Goal: Task Accomplishment & Management: Manage account settings

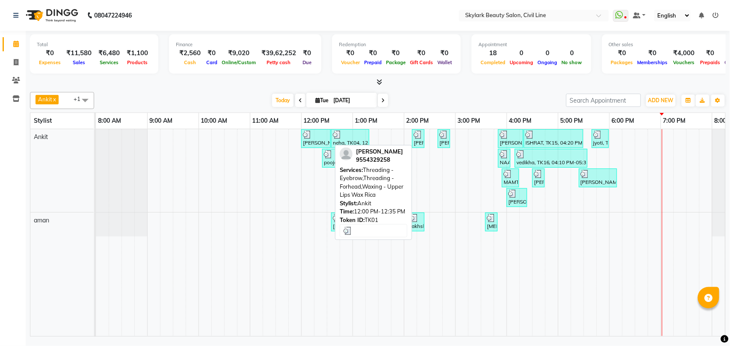
click at [317, 145] on div "[PERSON_NAME], TK01, 12:00 PM-12:35 PM, Threading - Eyebrow,Threading - Forhead…" at bounding box center [316, 138] width 28 height 16
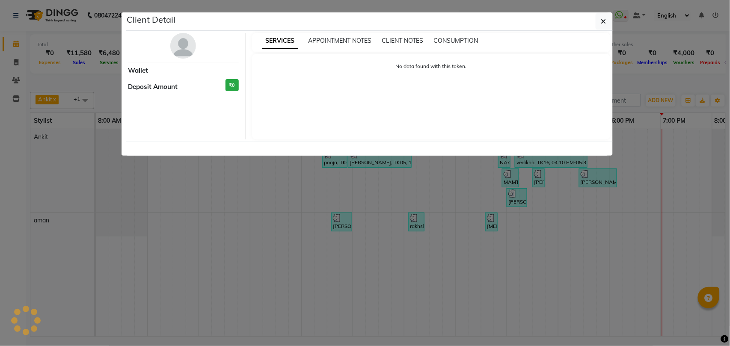
select select "3"
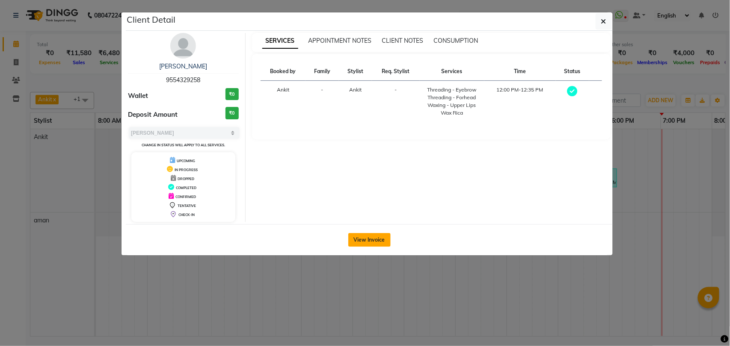
click at [372, 240] on button "View Invoice" at bounding box center [369, 240] width 42 height 14
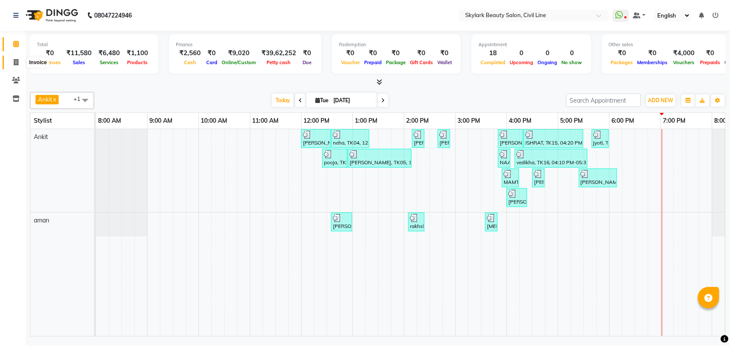
click at [14, 61] on icon at bounding box center [16, 62] width 5 height 6
select select "service"
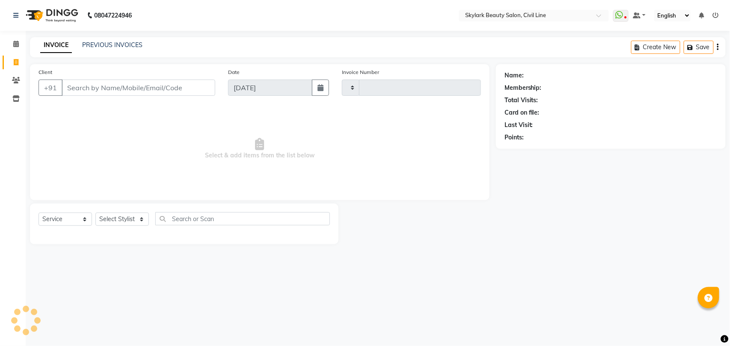
type input "6207"
select select "4588"
click at [120, 218] on select "Select Stylist" at bounding box center [121, 219] width 53 height 13
click at [123, 219] on select "Select Stylist" at bounding box center [121, 219] width 53 height 13
drag, startPoint x: 123, startPoint y: 219, endPoint x: 123, endPoint y: 262, distance: 42.8
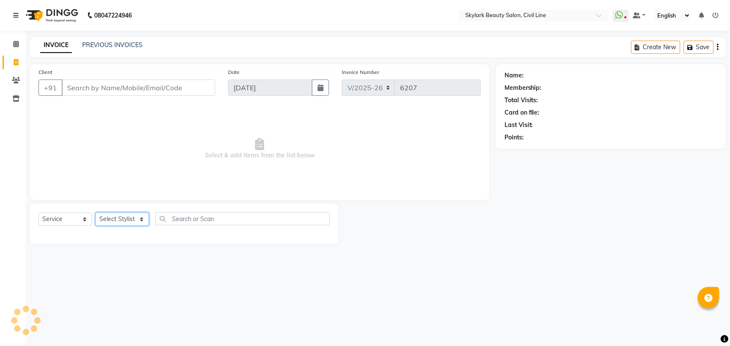
click at [123, 219] on select "Select Stylist" at bounding box center [121, 219] width 53 height 13
click at [128, 219] on select "Select Stylist" at bounding box center [121, 219] width 53 height 13
select select "28120"
click at [95, 213] on select "Select Stylist [PERSON_NAME] [PERSON_NAME] [PERSON_NAME] WASU" at bounding box center [121, 219] width 53 height 13
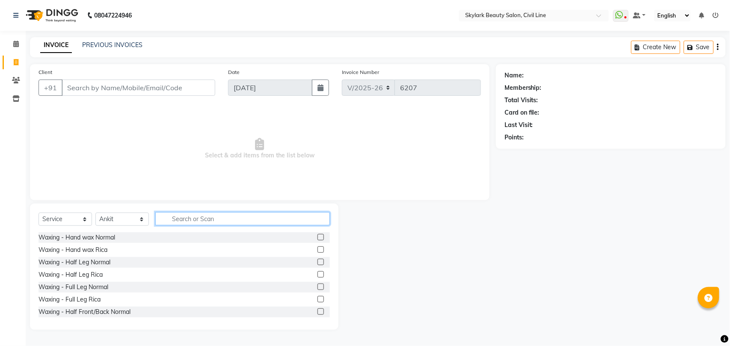
click at [198, 217] on input "text" at bounding box center [242, 218] width 175 height 13
type input "ADD"
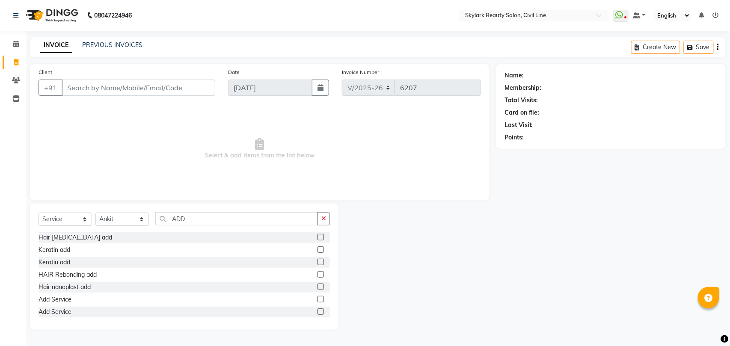
click at [317, 312] on label at bounding box center [320, 311] width 6 height 6
click at [317, 312] on input "checkbox" at bounding box center [320, 312] width 6 height 6
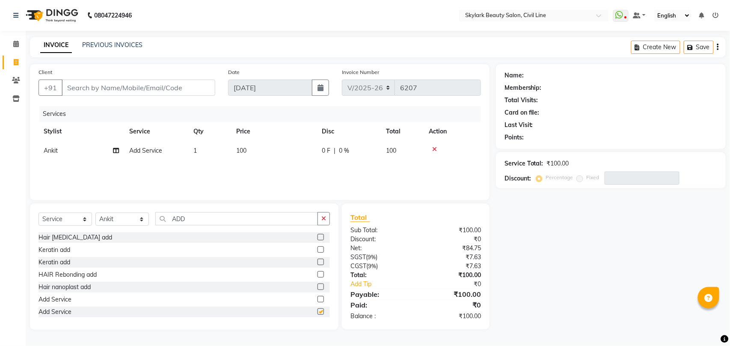
checkbox input "false"
click at [246, 149] on span "100" at bounding box center [241, 151] width 10 height 8
select select "28120"
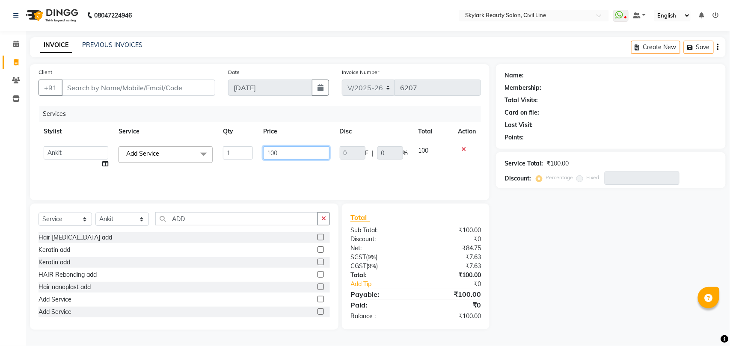
click at [277, 152] on input "100" at bounding box center [296, 152] width 66 height 13
type input "1"
type input "200"
click at [176, 84] on input "Client" at bounding box center [139, 88] width 154 height 16
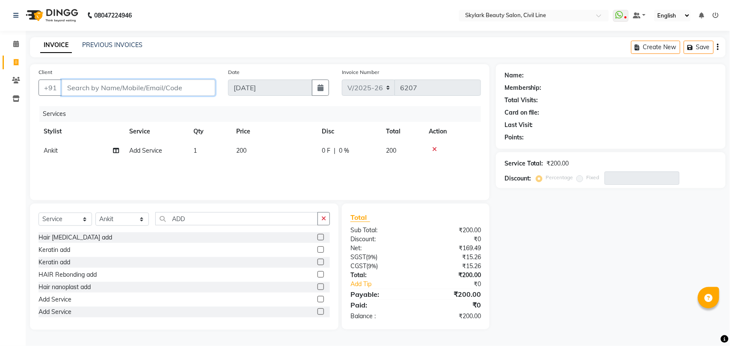
type input "8"
type input "0"
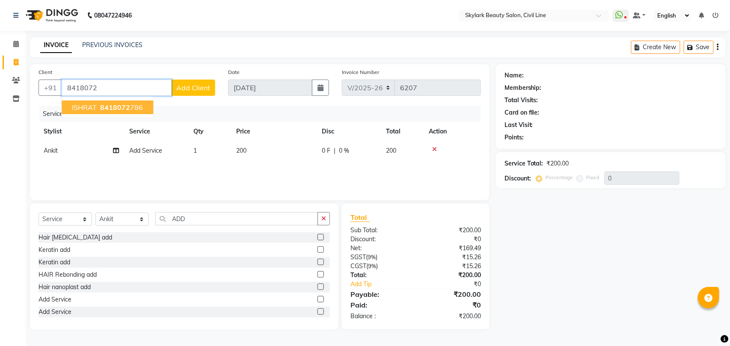
click at [89, 106] on span "ISHRAT" at bounding box center [84, 107] width 25 height 9
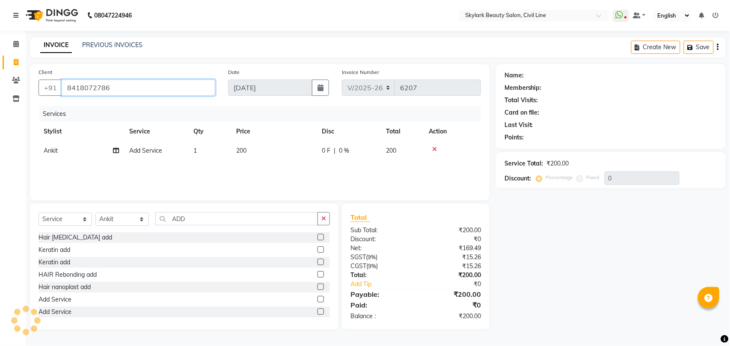
type input "8418072786"
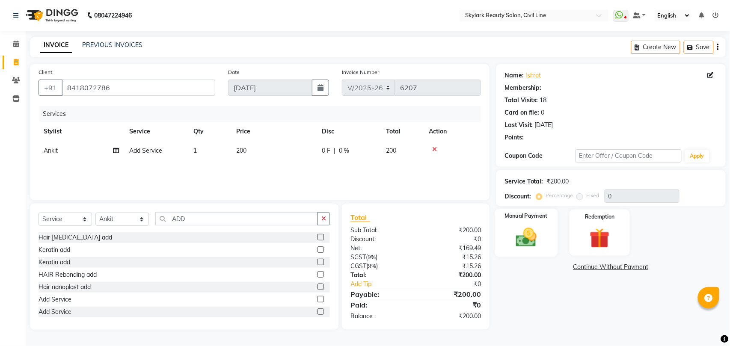
click at [529, 243] on img at bounding box center [526, 237] width 34 height 24
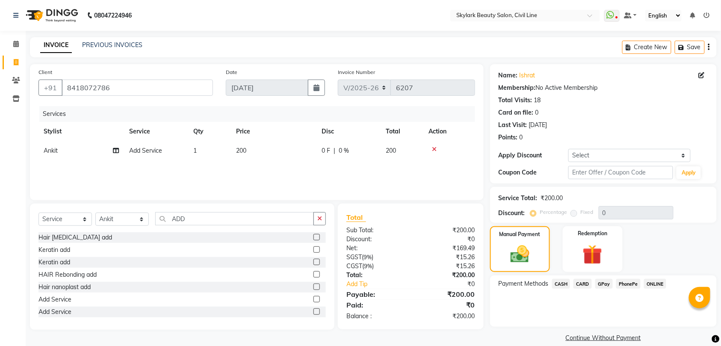
click at [604, 283] on span "GPay" at bounding box center [604, 284] width 18 height 10
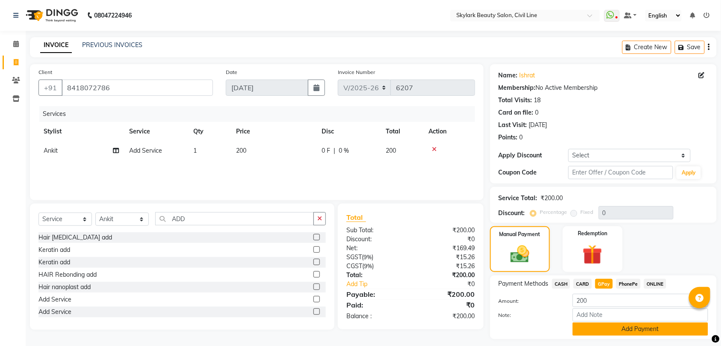
click at [628, 329] on button "Add Payment" at bounding box center [641, 329] width 136 height 13
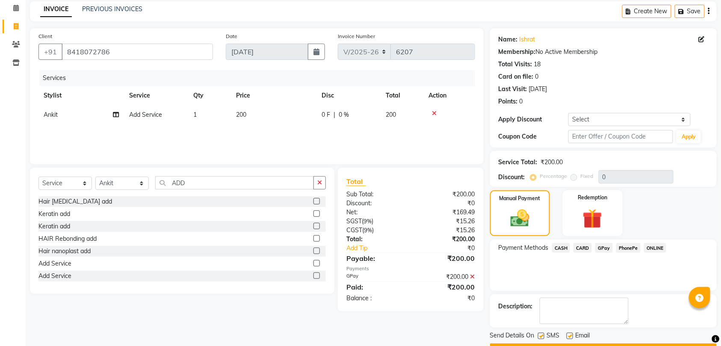
scroll to position [60, 0]
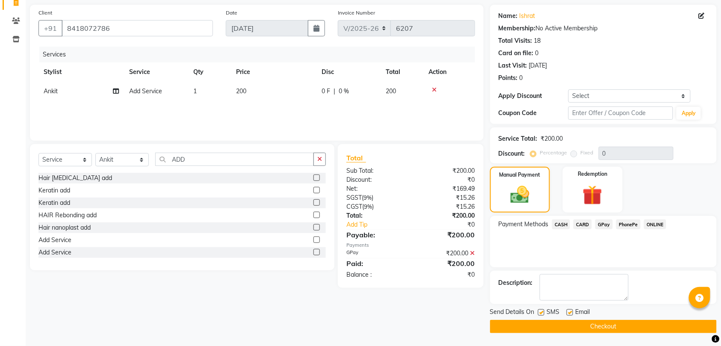
click at [628, 329] on button "Checkout" at bounding box center [603, 326] width 227 height 13
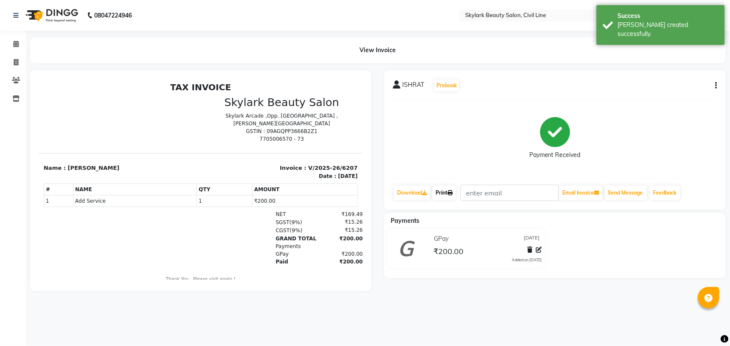
click at [441, 192] on link "Print" at bounding box center [444, 193] width 24 height 15
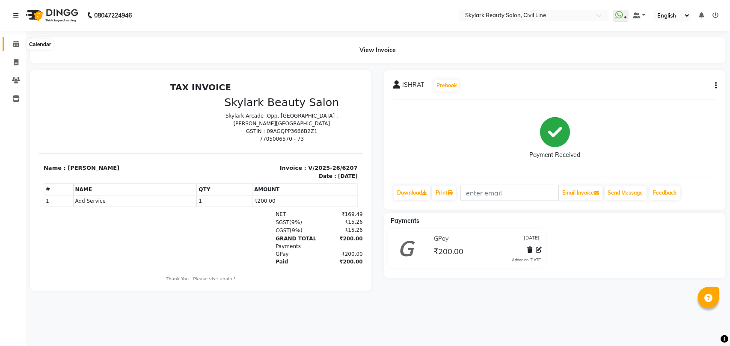
click at [15, 45] on icon at bounding box center [16, 44] width 6 height 6
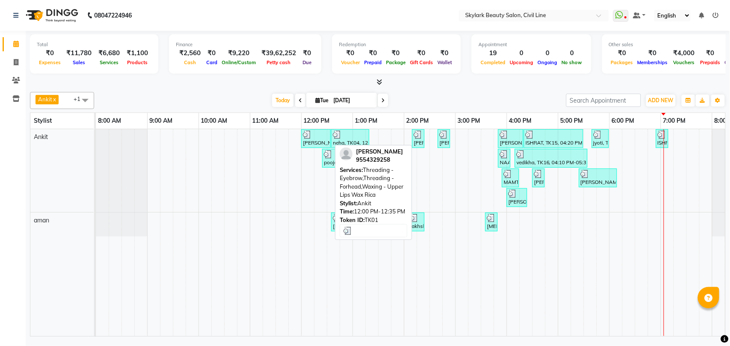
click at [315, 143] on div "[PERSON_NAME], TK01, 12:00 PM-12:35 PM, Threading - Eyebrow,Threading - Forhead…" at bounding box center [316, 138] width 28 height 16
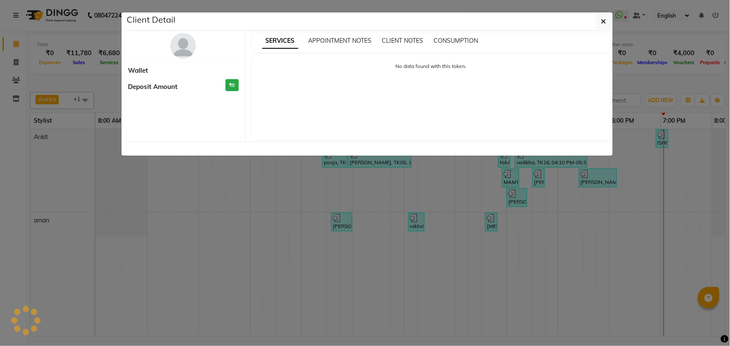
select select "3"
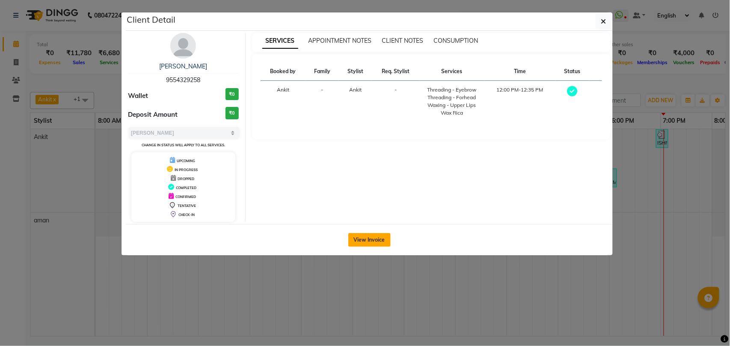
click at [379, 240] on button "View Invoice" at bounding box center [369, 240] width 42 height 14
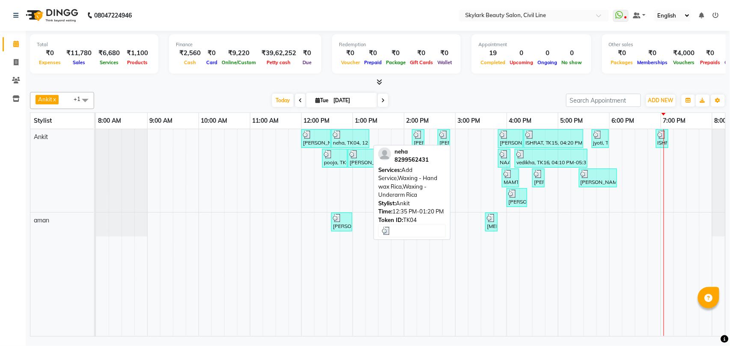
click at [343, 141] on div "neha, TK04, 12:35 PM-01:20 PM, Add Service,Waxing - Hand wax Rica,Waxing - Unde…" at bounding box center [350, 138] width 36 height 16
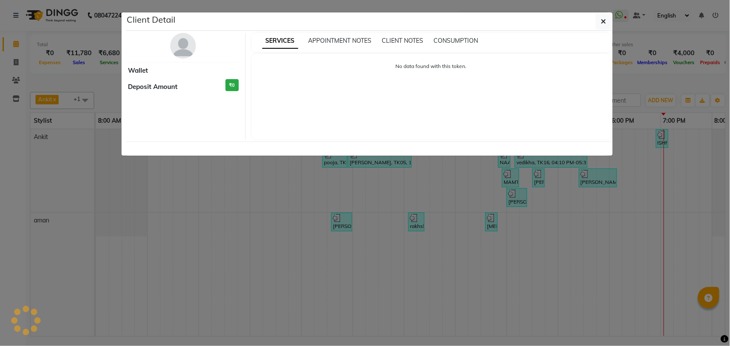
select select "3"
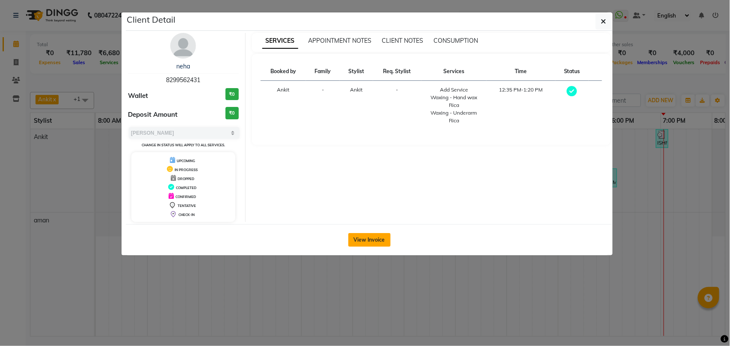
click at [370, 238] on button "View Invoice" at bounding box center [369, 240] width 42 height 14
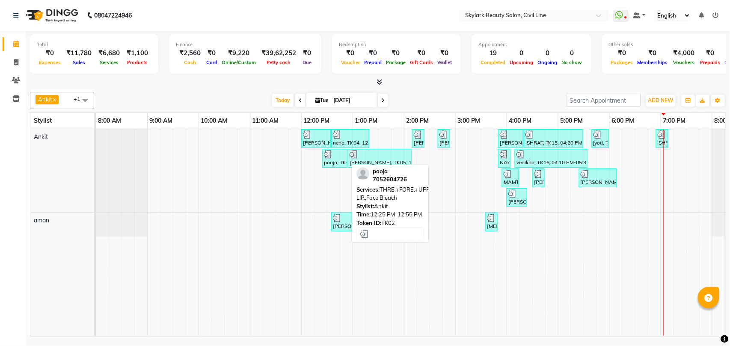
click at [329, 162] on div "pooja, TK02, 12:25 PM-12:55 PM, THRE.+FORE.+UPPER LIP.,Face Bleach" at bounding box center [335, 158] width 24 height 16
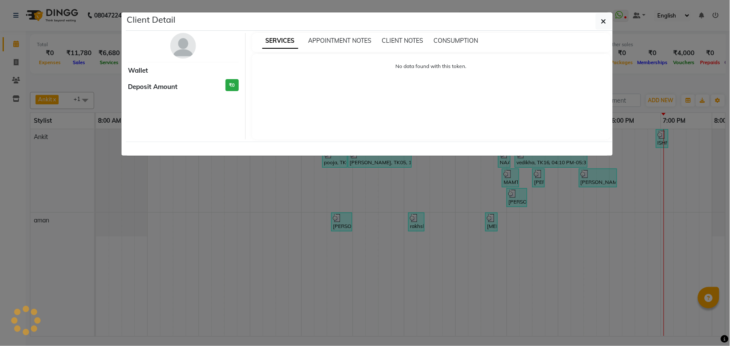
select select "3"
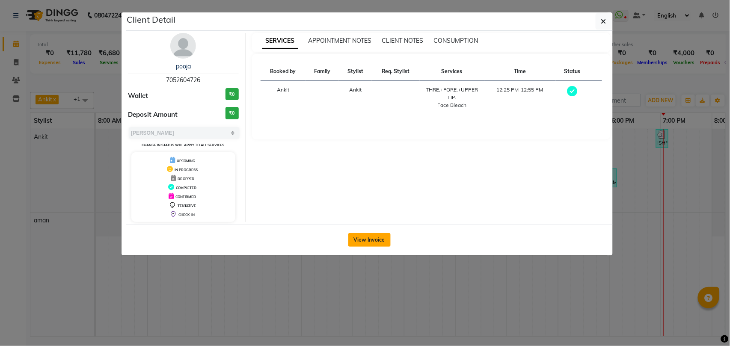
click at [359, 238] on button "View Invoice" at bounding box center [369, 240] width 42 height 14
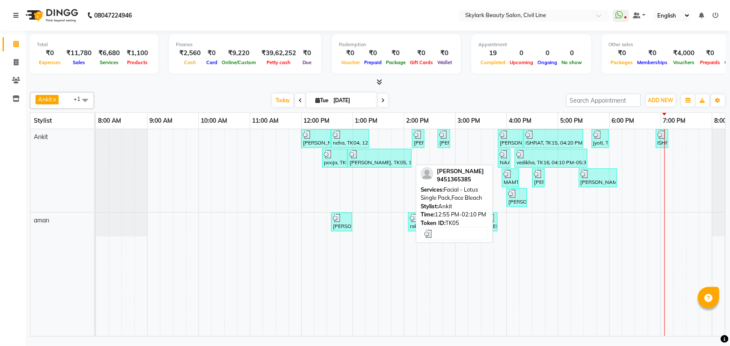
click at [365, 163] on div "[PERSON_NAME], TK05, 12:55 PM-02:10 PM, Facial - Lotus Single Pack,Face Bleach" at bounding box center [380, 158] width 62 height 16
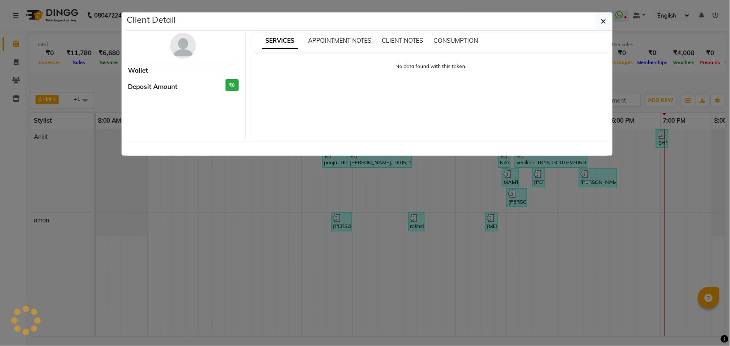
select select "3"
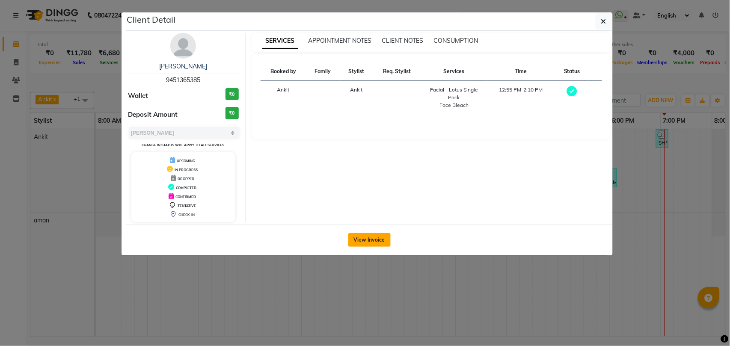
click at [365, 240] on button "View Invoice" at bounding box center [369, 240] width 42 height 14
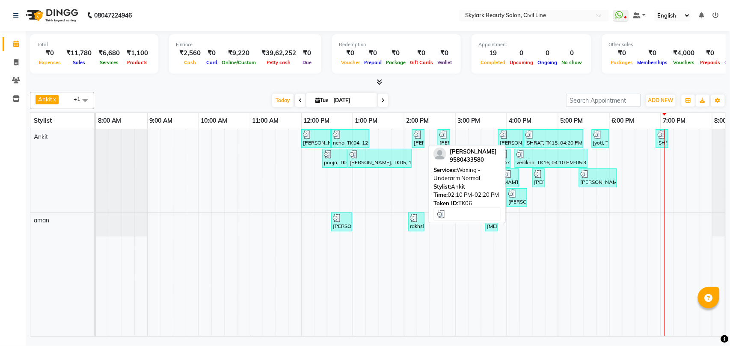
click at [418, 145] on div "[PERSON_NAME], TK06, 02:10 PM-02:20 PM, Waxing - Underarm Normal" at bounding box center [418, 138] width 11 height 16
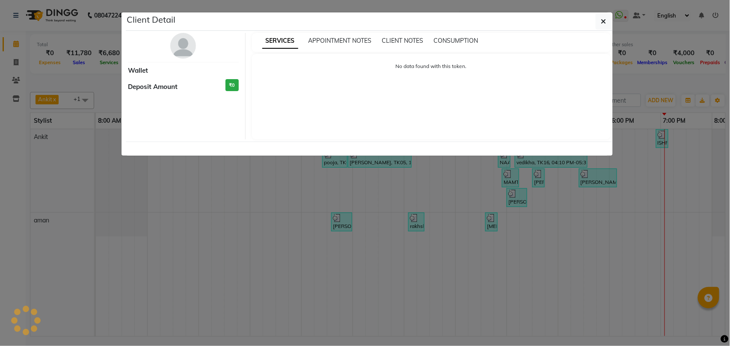
select select "3"
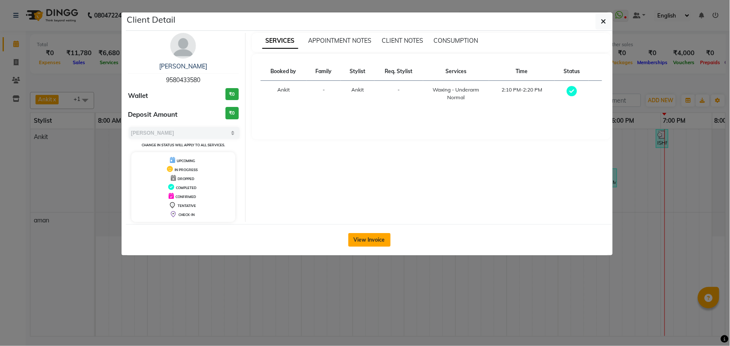
click at [375, 240] on button "View Invoice" at bounding box center [369, 240] width 42 height 14
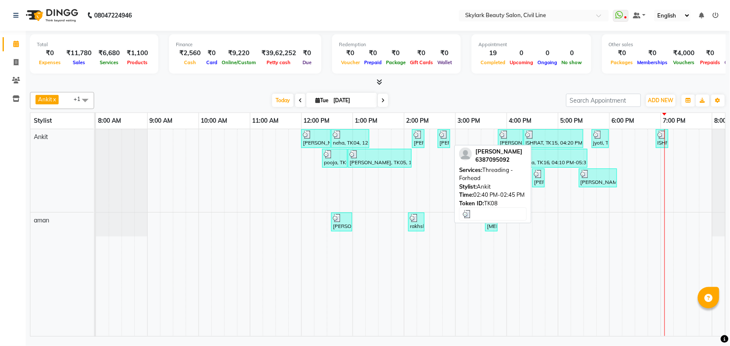
click at [444, 144] on div "[PERSON_NAME], TK08, 02:40 PM-02:45 PM, Threading - Forhead" at bounding box center [443, 138] width 11 height 16
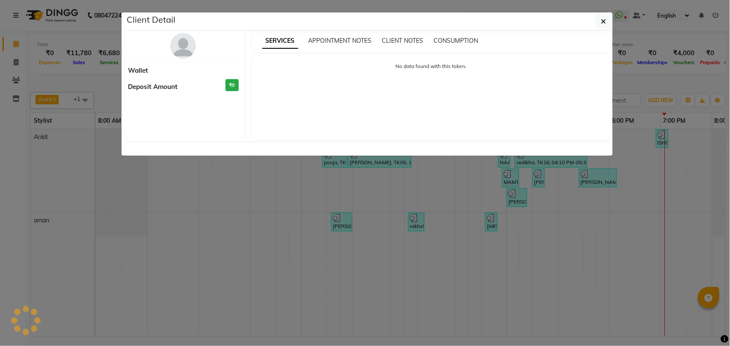
select select "3"
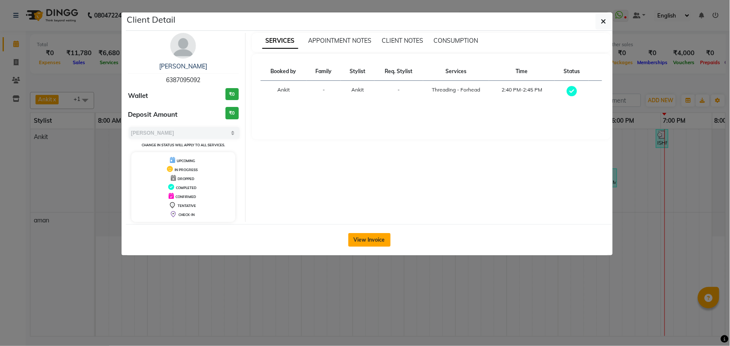
click at [363, 239] on button "View Invoice" at bounding box center [369, 240] width 42 height 14
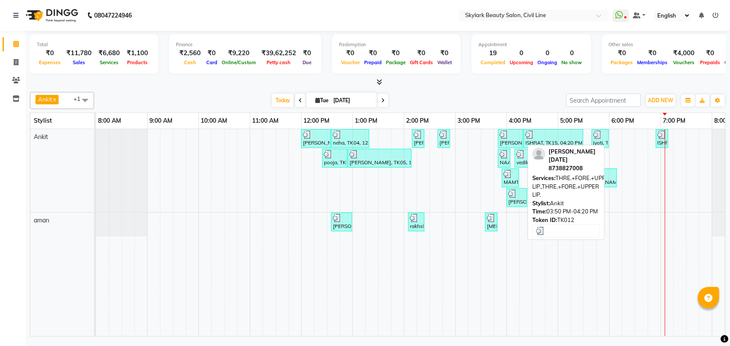
click at [513, 139] on div "[PERSON_NAME] [DATE], TK12, 03:50 PM-04:20 PM, THRE.+FORE.+UPPER LIP.,THRE.+FOR…" at bounding box center [511, 138] width 24 height 16
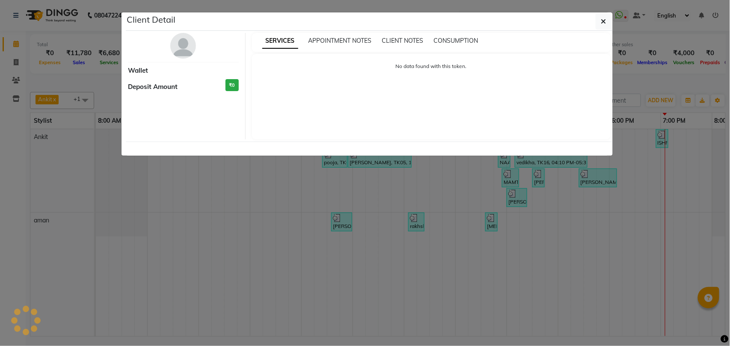
select select "3"
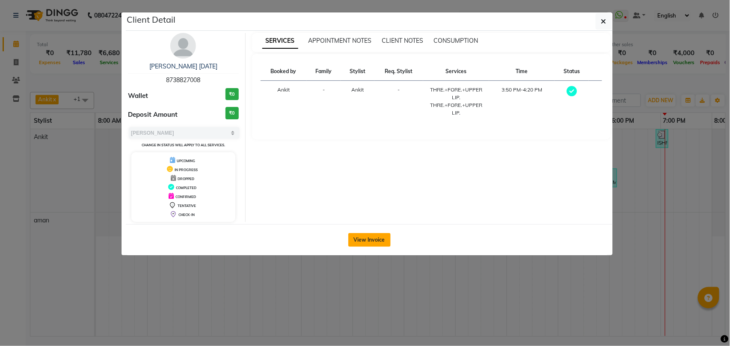
click at [367, 238] on button "View Invoice" at bounding box center [369, 240] width 42 height 14
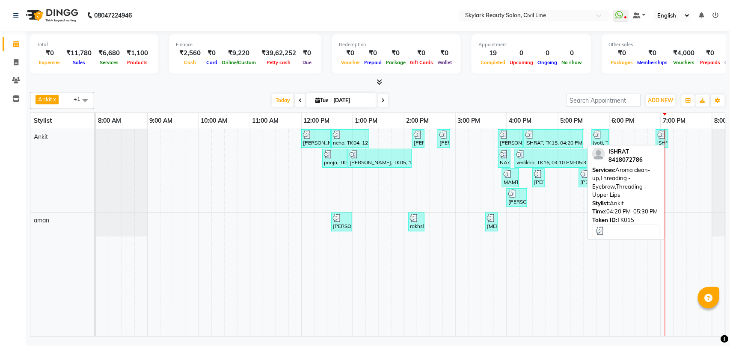
click at [535, 144] on div "ISHRAT, TK15, 04:20 PM-05:30 PM, Aroma clean-up,Threading - Eyebrow,Threading -…" at bounding box center [553, 138] width 58 height 16
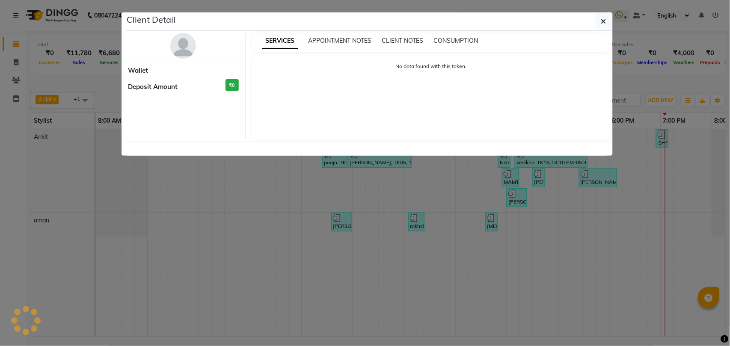
select select "3"
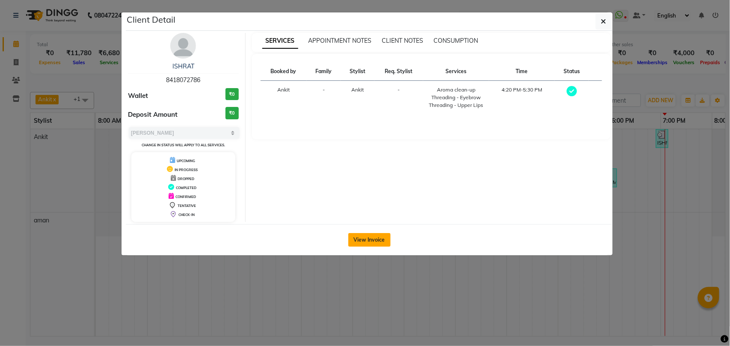
click at [375, 241] on button "View Invoice" at bounding box center [369, 240] width 42 height 14
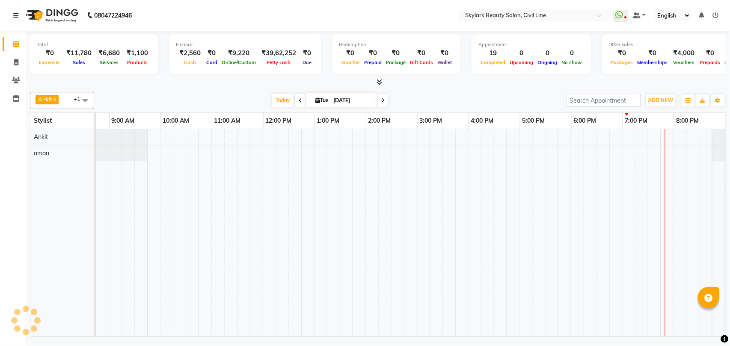
scroll to position [0, 38]
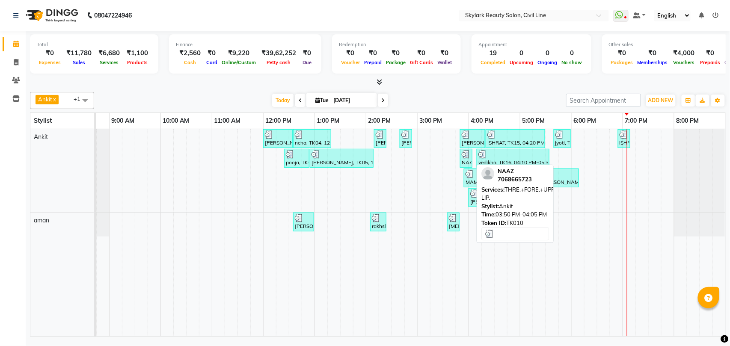
click at [465, 160] on div "NAAZ, TK10, 03:50 PM-04:05 PM, THRE.+FORE.+UPPER LIP." at bounding box center [466, 158] width 11 height 16
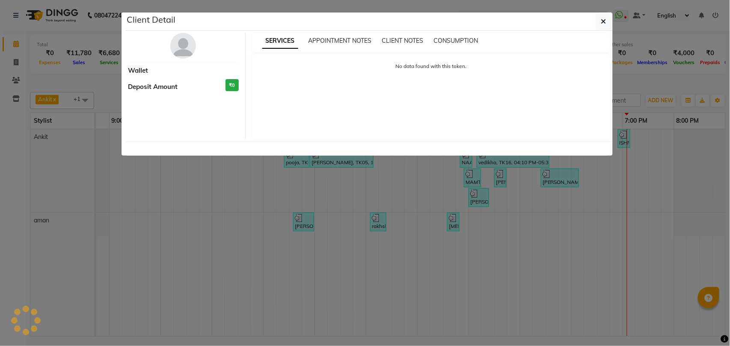
select select "3"
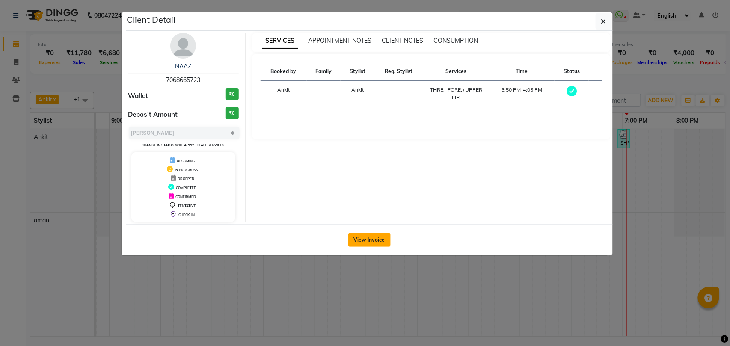
click at [368, 240] on button "View Invoice" at bounding box center [369, 240] width 42 height 14
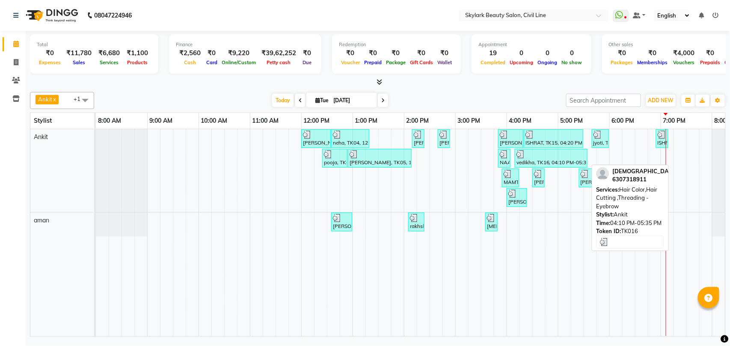
click at [529, 166] on div "vedikha, TK16, 04:10 PM-05:35 PM, Hair Color,Hair Cutting ,Threading - Eyebrow" at bounding box center [550, 158] width 71 height 16
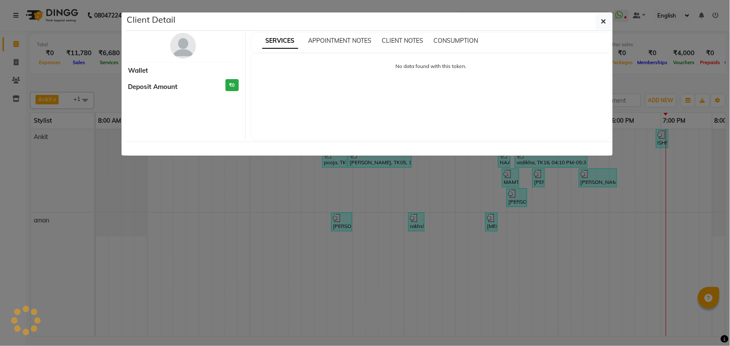
select select "3"
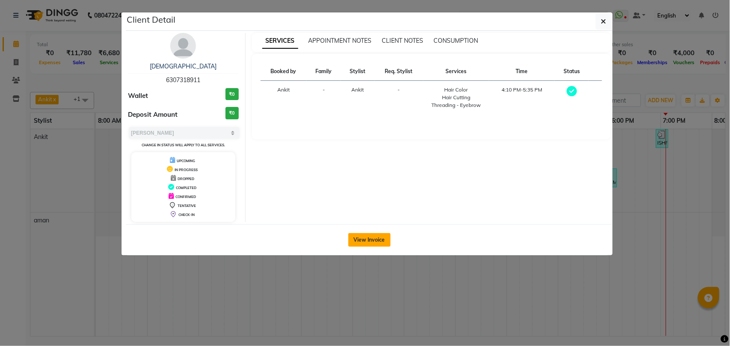
click at [368, 240] on button "View Invoice" at bounding box center [369, 240] width 42 height 14
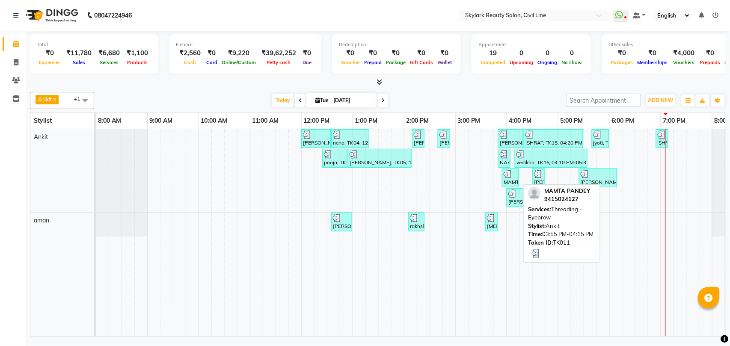
click at [512, 179] on div "MAMTA PANDEY, TK11, 03:55 PM-04:15 PM, Threading - Eyebrow" at bounding box center [510, 178] width 15 height 16
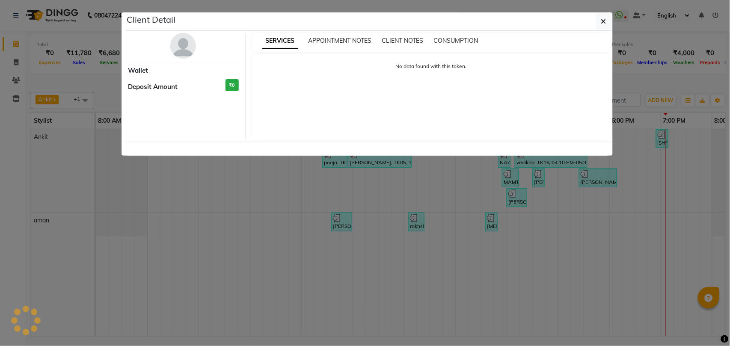
select select "3"
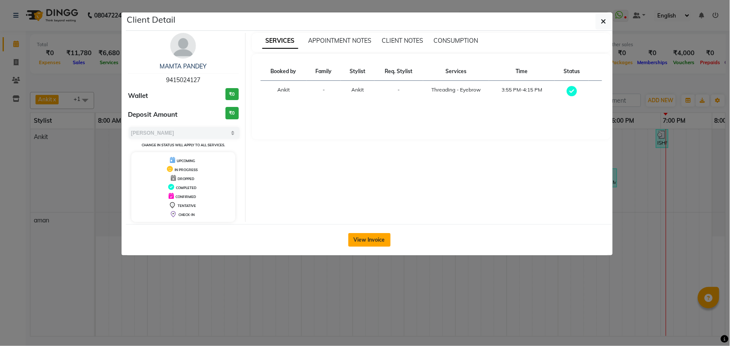
click at [369, 240] on button "View Invoice" at bounding box center [369, 240] width 42 height 14
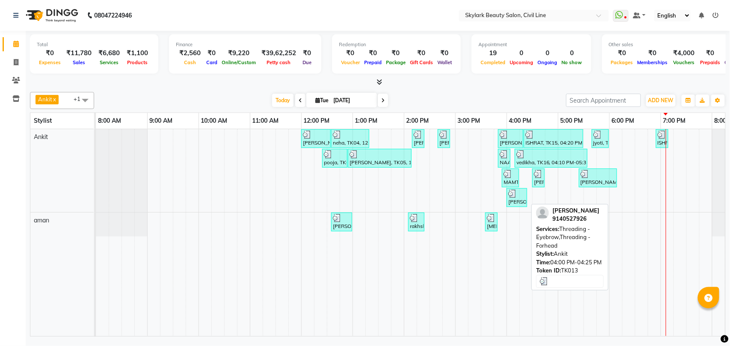
click at [518, 201] on div "[PERSON_NAME], TK13, 04:00 PM-04:25 PM, Threading - Eyebrow,Threading - Forhead" at bounding box center [516, 198] width 19 height 16
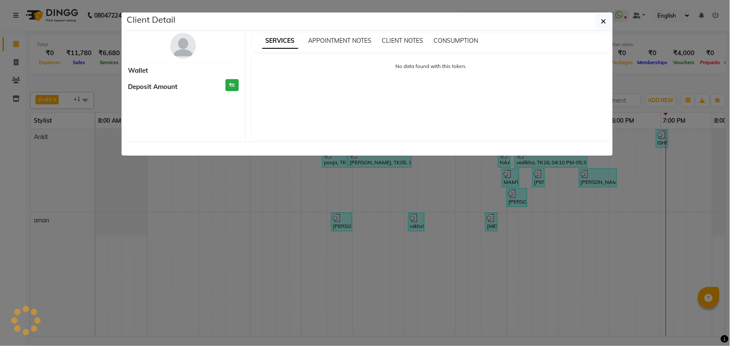
select select "3"
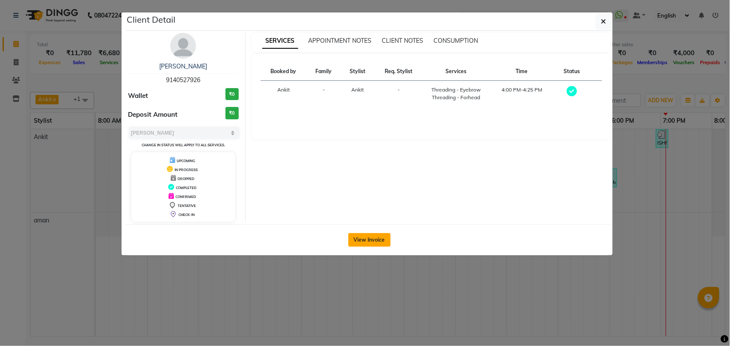
click at [363, 242] on button "View Invoice" at bounding box center [369, 240] width 42 height 14
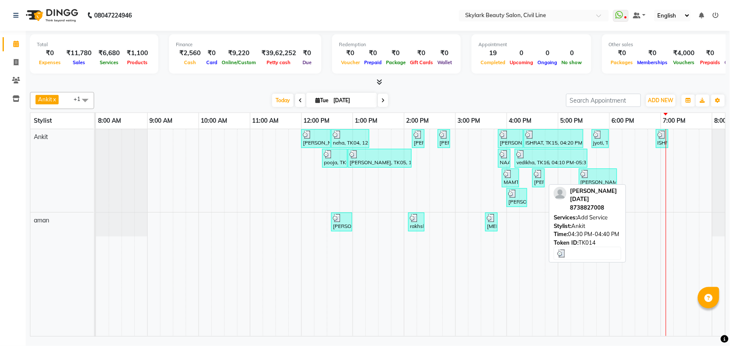
click at [539, 184] on div "[PERSON_NAME] [DATE], TK14, 04:30 PM-04:40 PM, Add Service" at bounding box center [538, 178] width 11 height 16
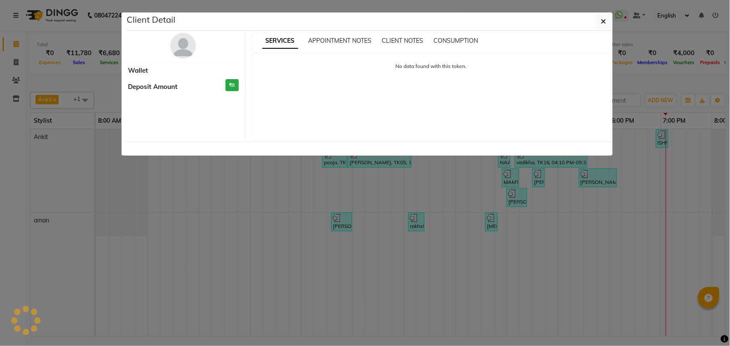
select select "3"
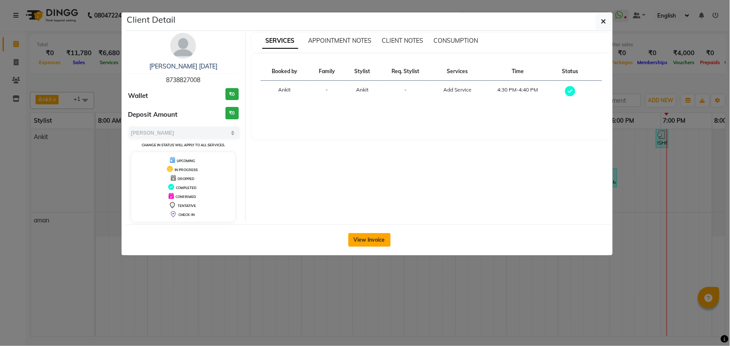
click at [365, 242] on button "View Invoice" at bounding box center [369, 240] width 42 height 14
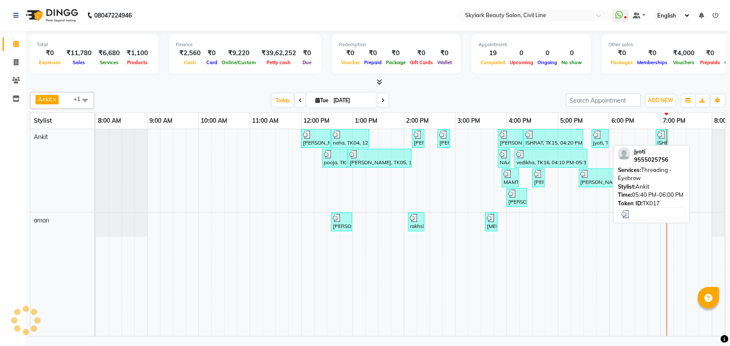
click at [597, 142] on div "jyoti, TK17, 05:40 PM-06:00 PM, Threading - Eyebrow" at bounding box center [599, 138] width 15 height 16
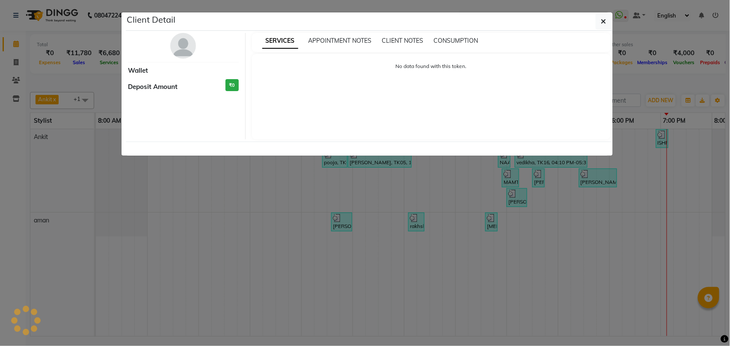
select select "3"
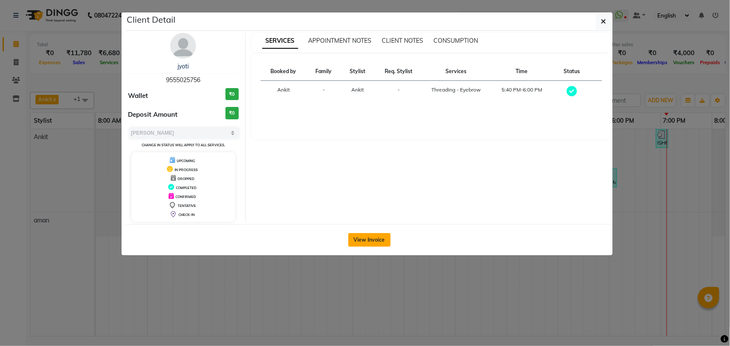
click at [367, 242] on button "View Invoice" at bounding box center [369, 240] width 42 height 14
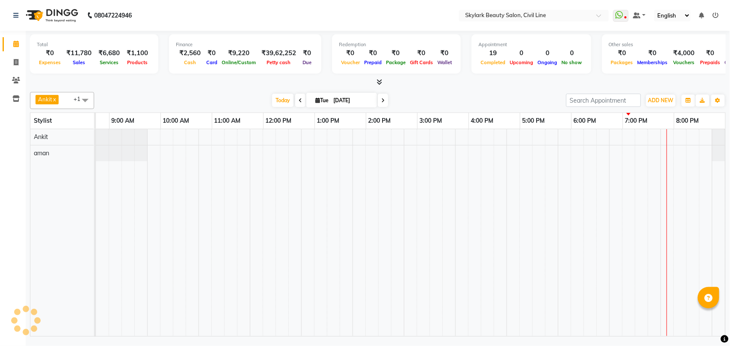
scroll to position [0, 38]
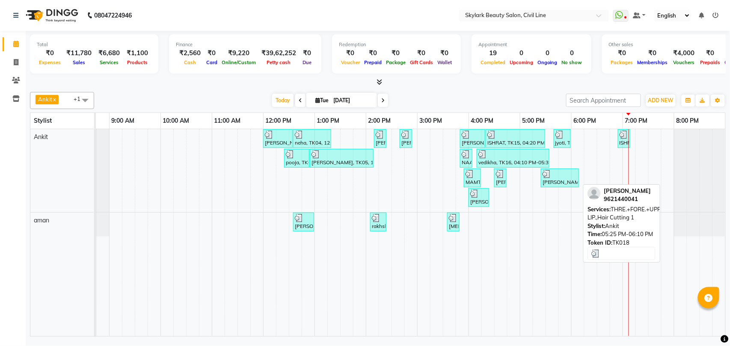
click at [557, 184] on div "[PERSON_NAME], TK18, 05:25 PM-06:10 PM, THRE.+FORE.+UPPER LIP.,Hair Cutting 1" at bounding box center [560, 178] width 36 height 16
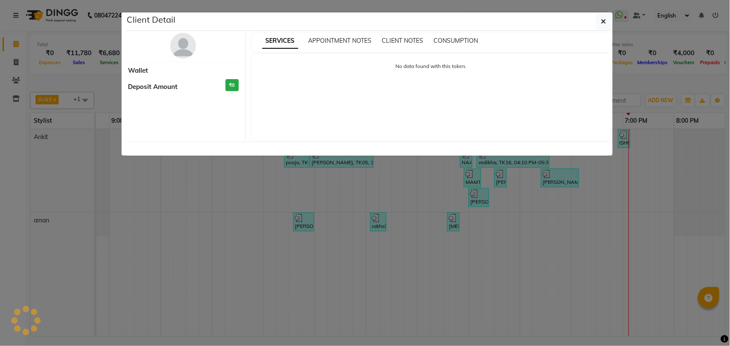
select select "3"
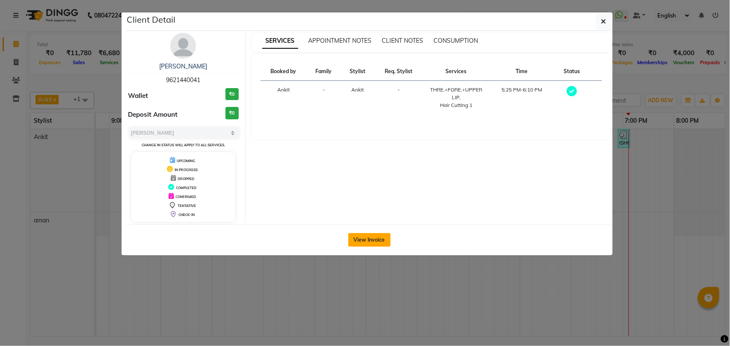
click at [370, 240] on button "View Invoice" at bounding box center [369, 240] width 42 height 14
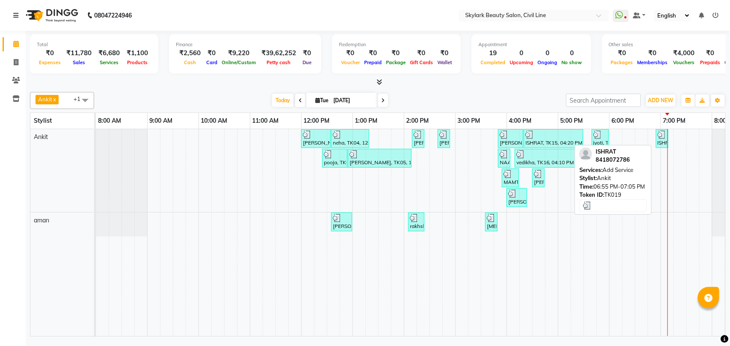
click at [659, 146] on div "ISHRAT, TK19, 06:55 PM-07:05 PM, Add Service" at bounding box center [662, 138] width 11 height 16
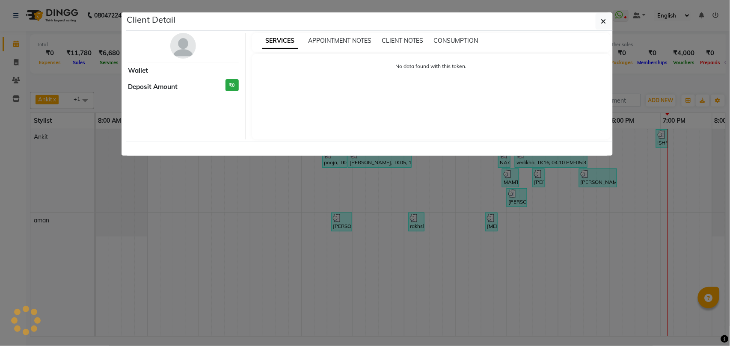
select select "3"
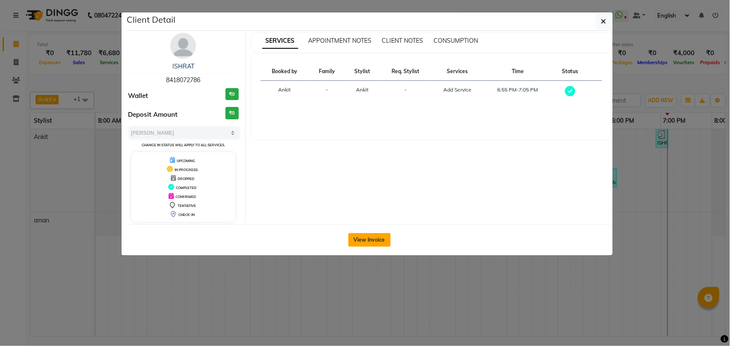
click at [375, 240] on button "View Invoice" at bounding box center [369, 240] width 42 height 14
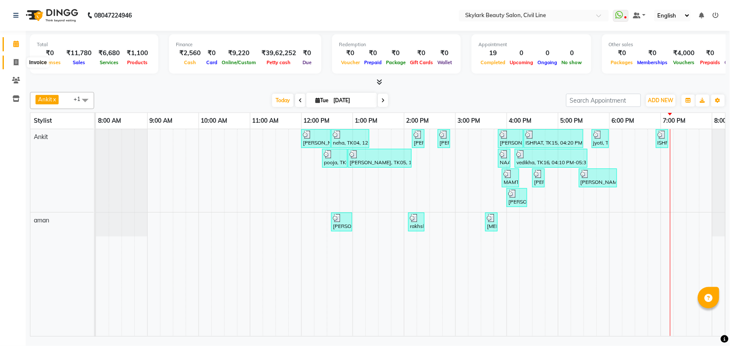
click at [16, 60] on icon at bounding box center [16, 62] width 5 height 6
select select "service"
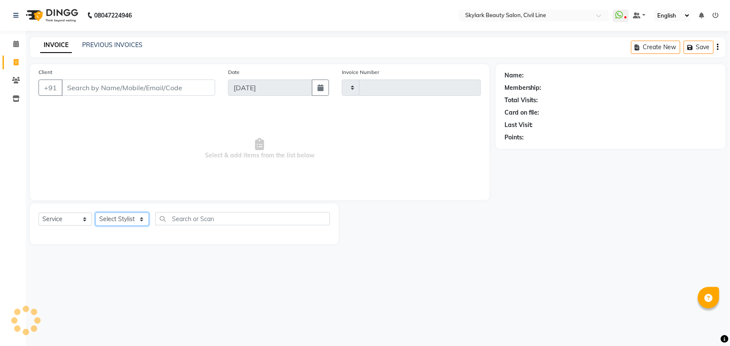
click at [127, 222] on select "Select Stylist" at bounding box center [121, 219] width 53 height 13
select select "4588"
type input "6208"
click at [132, 221] on select "Select Stylist" at bounding box center [121, 219] width 53 height 13
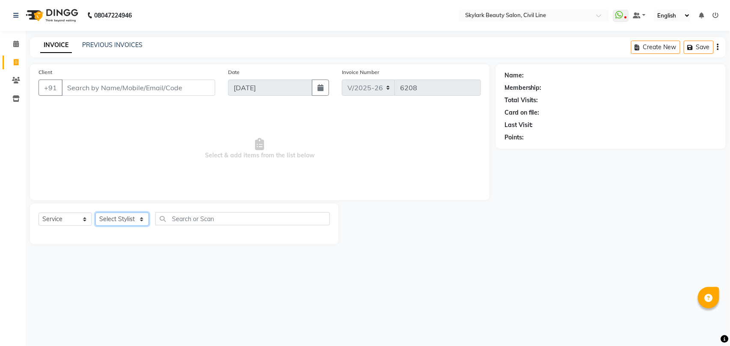
select select "28120"
click at [95, 213] on select "Select Stylist [PERSON_NAME] [PERSON_NAME] [PERSON_NAME] WASU" at bounding box center [121, 219] width 53 height 13
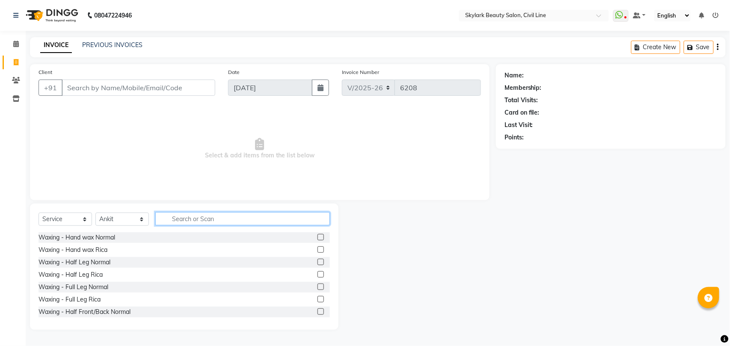
click at [192, 217] on input "text" at bounding box center [242, 218] width 175 height 13
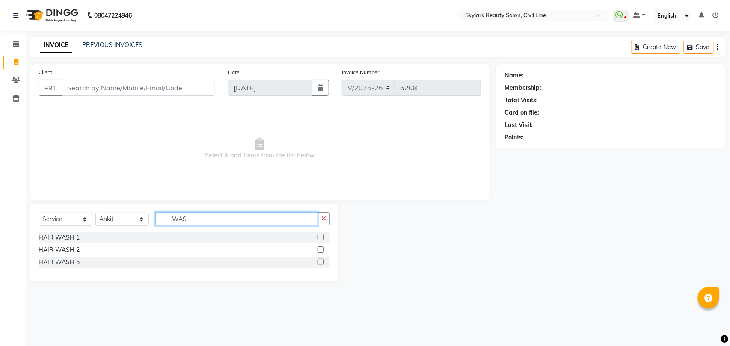
type input "WAS"
click at [319, 250] on label at bounding box center [320, 249] width 6 height 6
click at [319, 250] on input "checkbox" at bounding box center [320, 250] width 6 height 6
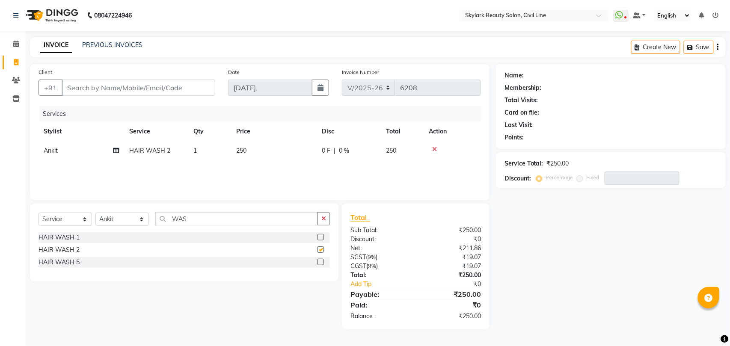
checkbox input "false"
click at [283, 216] on input "WAS" at bounding box center [236, 218] width 163 height 13
type input "W"
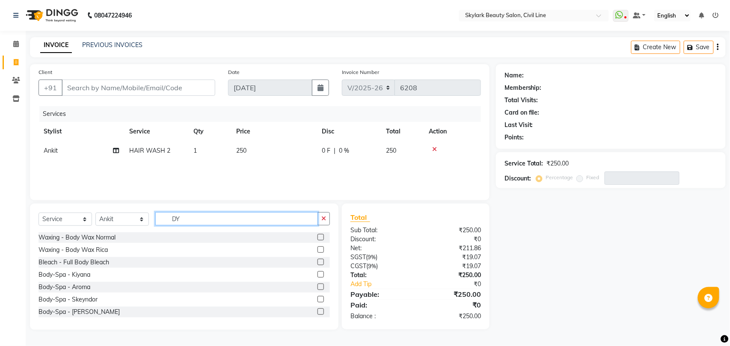
type input "D"
type input "ST"
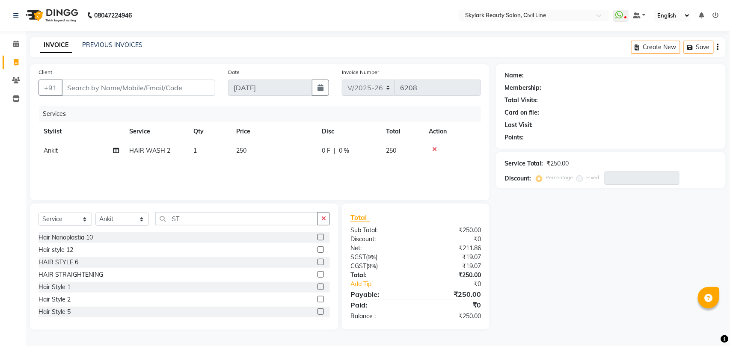
click at [317, 275] on label at bounding box center [320, 274] width 6 height 6
click at [317, 275] on input "checkbox" at bounding box center [320, 275] width 6 height 6
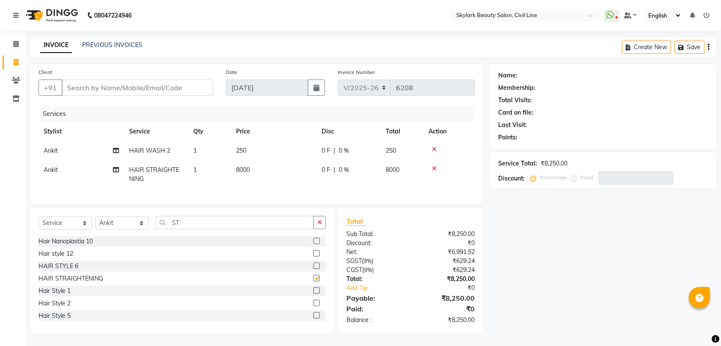
checkbox input "false"
click at [244, 170] on span "8000" at bounding box center [243, 170] width 14 height 8
select select "28120"
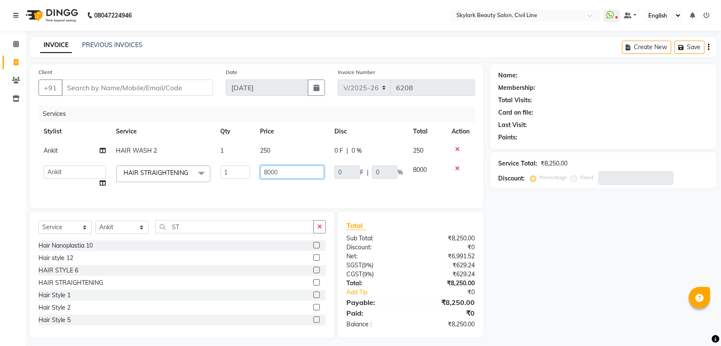
click at [280, 170] on input "8000" at bounding box center [293, 172] width 64 height 13
type input "800"
click at [274, 189] on div "Services Stylist Service Qty Price Disc Total Action Ankit HAIR WASH 2 1 250 0 …" at bounding box center [256, 153] width 437 height 94
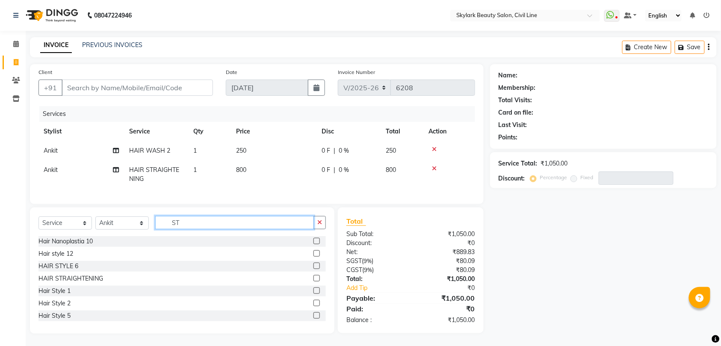
click at [233, 229] on input "ST" at bounding box center [234, 222] width 159 height 13
type input "S"
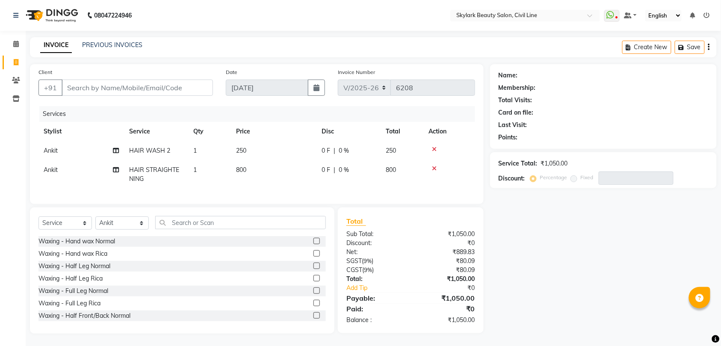
click at [244, 168] on span "800" at bounding box center [241, 170] width 10 height 8
select select "28120"
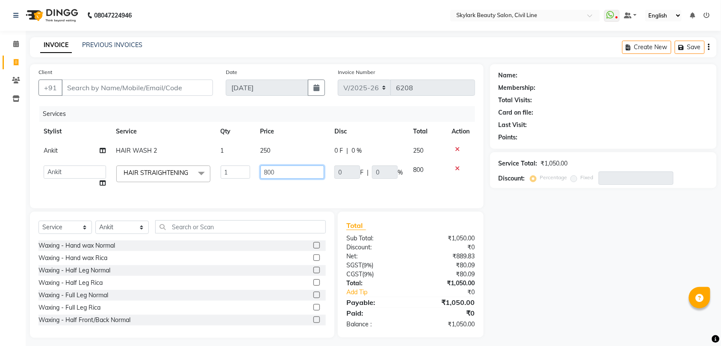
click at [275, 170] on input "800" at bounding box center [293, 172] width 64 height 13
type input "8"
type input "750"
click at [278, 188] on td "750" at bounding box center [292, 176] width 74 height 33
select select "28120"
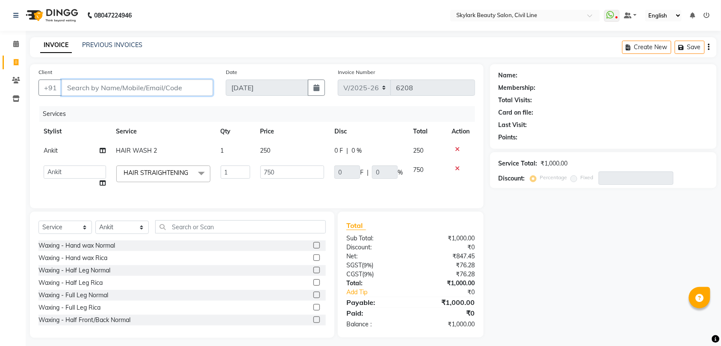
click at [185, 86] on input "Client" at bounding box center [137, 88] width 151 height 16
type input "W"
type input "0"
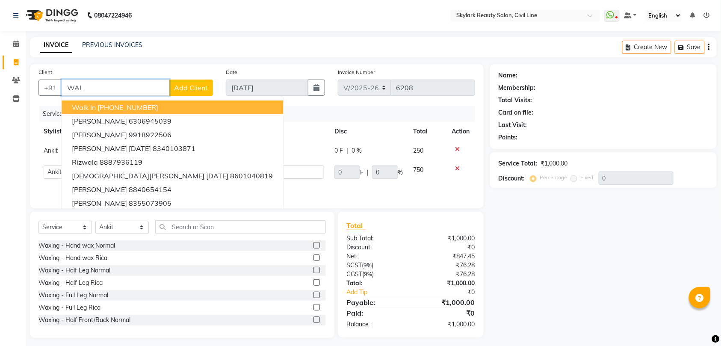
click at [173, 108] on button "Walk In [PHONE_NUMBER]" at bounding box center [173, 108] width 222 height 14
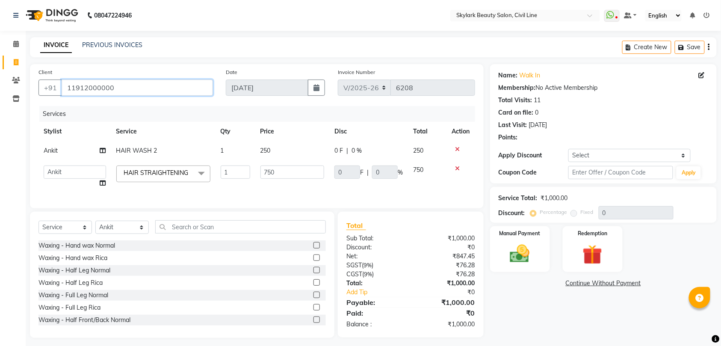
click at [151, 88] on input "11912000000" at bounding box center [137, 88] width 151 height 16
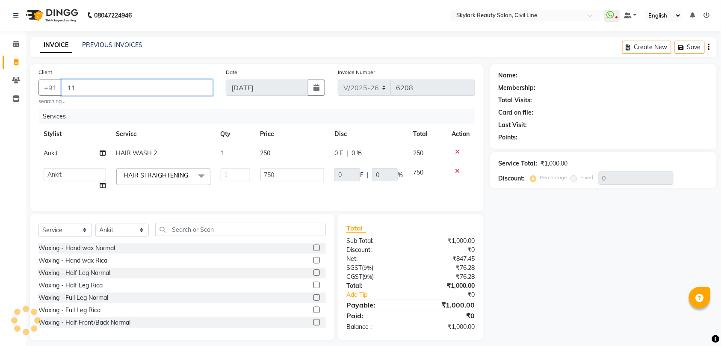
type input "1"
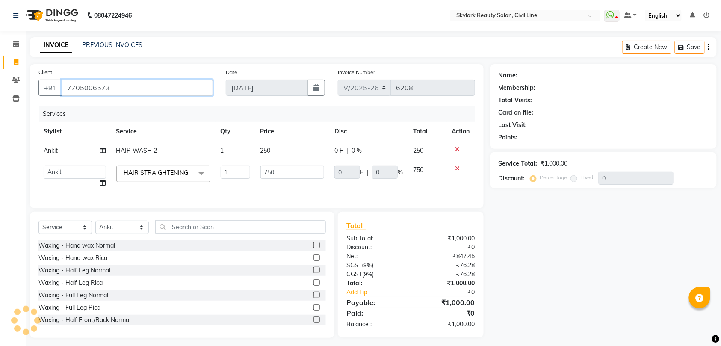
type input "7705006573"
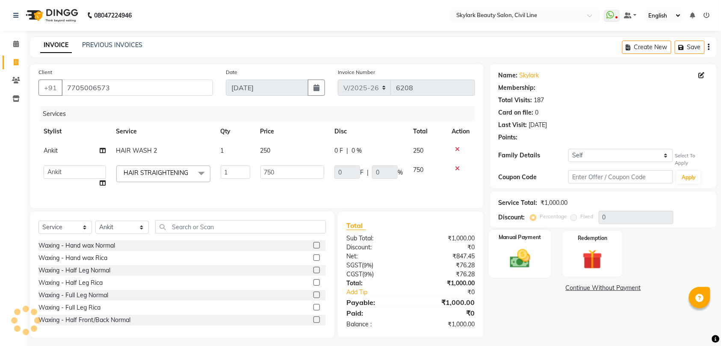
click at [526, 260] on img at bounding box center [519, 259] width 33 height 24
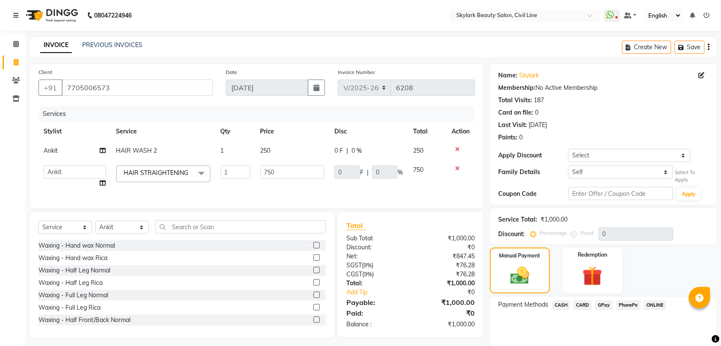
click at [603, 305] on span "GPay" at bounding box center [604, 305] width 18 height 10
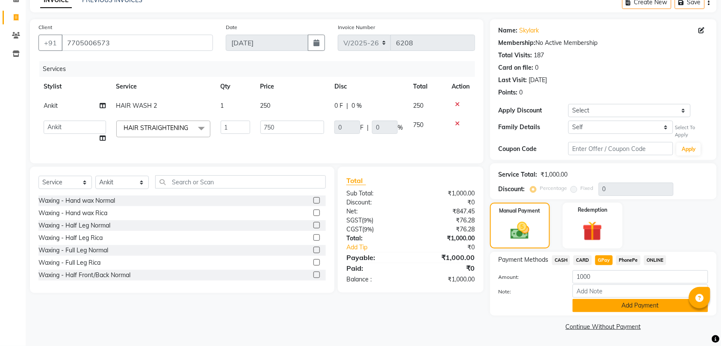
click at [615, 303] on button "Add Payment" at bounding box center [641, 305] width 136 height 13
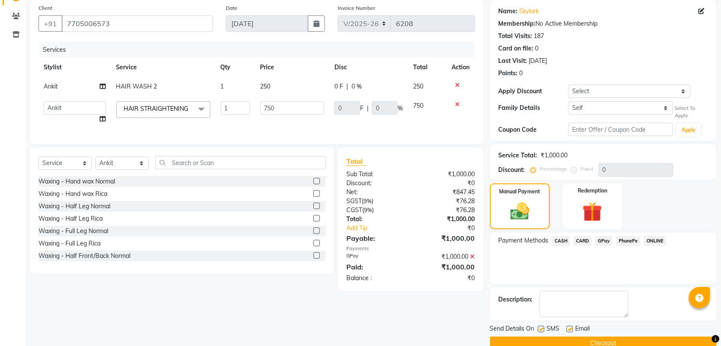
scroll to position [81, 0]
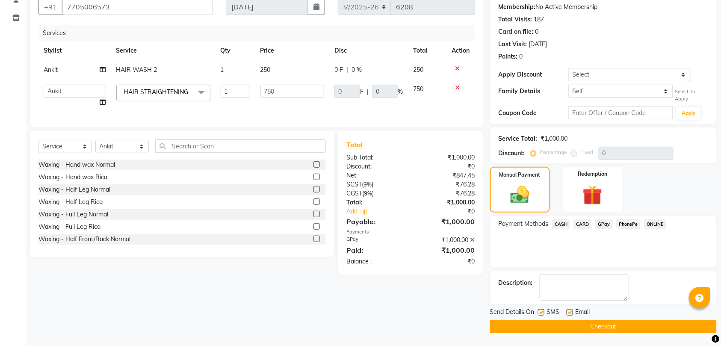
click at [643, 322] on button "Checkout" at bounding box center [603, 326] width 227 height 13
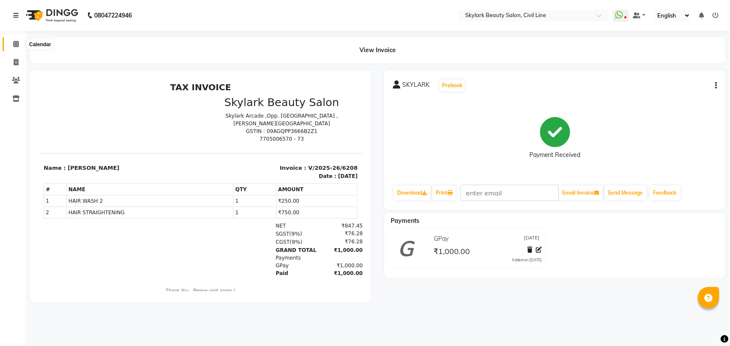
click at [14, 44] on icon at bounding box center [16, 44] width 6 height 6
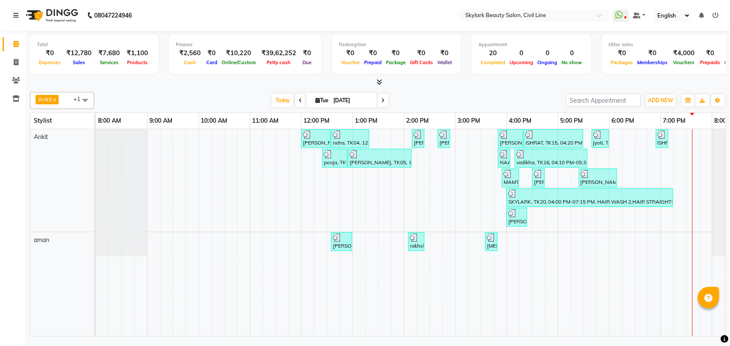
click at [82, 98] on span at bounding box center [85, 100] width 17 height 16
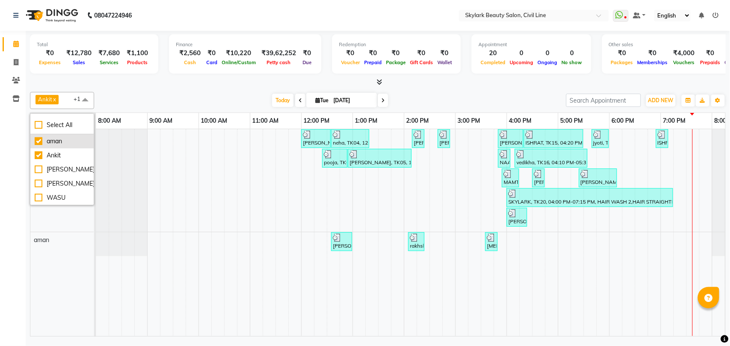
click at [67, 144] on div "aman" at bounding box center [62, 141] width 55 height 9
checkbox input "false"
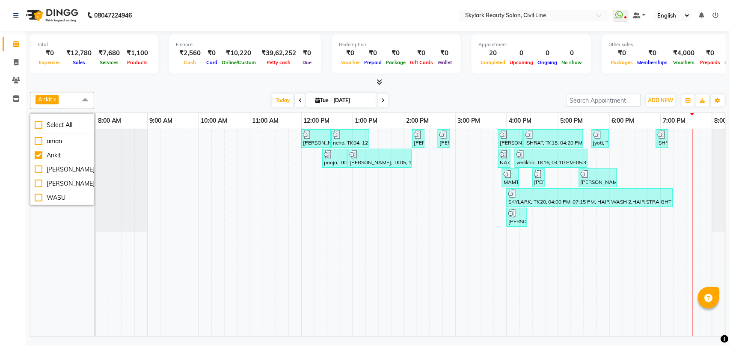
click at [77, 98] on span at bounding box center [85, 100] width 17 height 16
click at [714, 14] on icon at bounding box center [716, 15] width 6 height 6
